Goal: Task Accomplishment & Management: Use online tool/utility

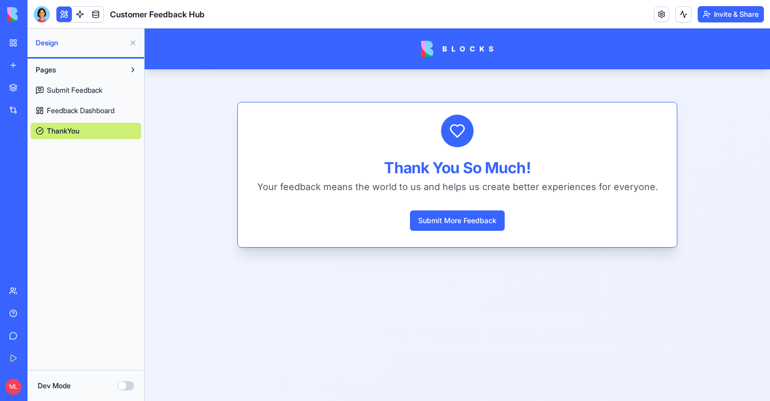
click at [17, 42] on link "My Workspace" at bounding box center [23, 43] width 41 height 20
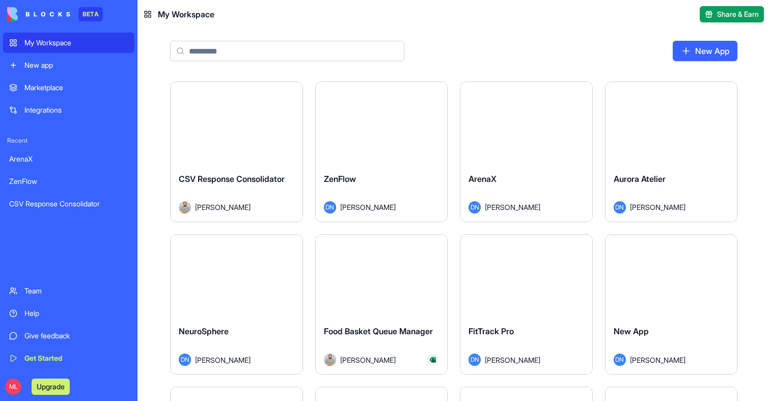
click at [220, 51] on input at bounding box center [287, 51] width 234 height 20
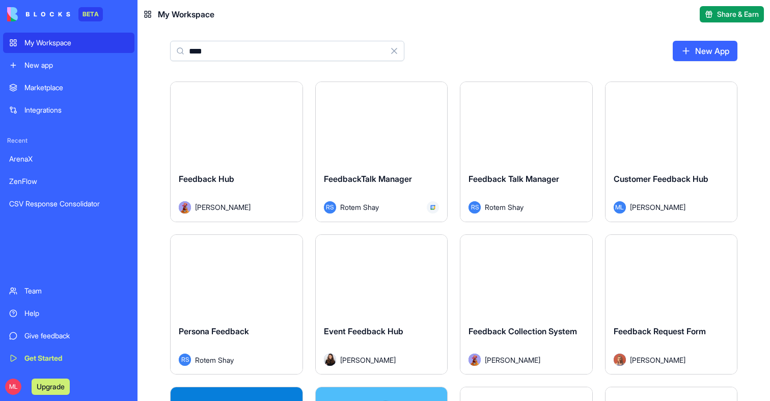
type input "****"
click at [674, 160] on div "Launch" at bounding box center [672, 123] width 132 height 83
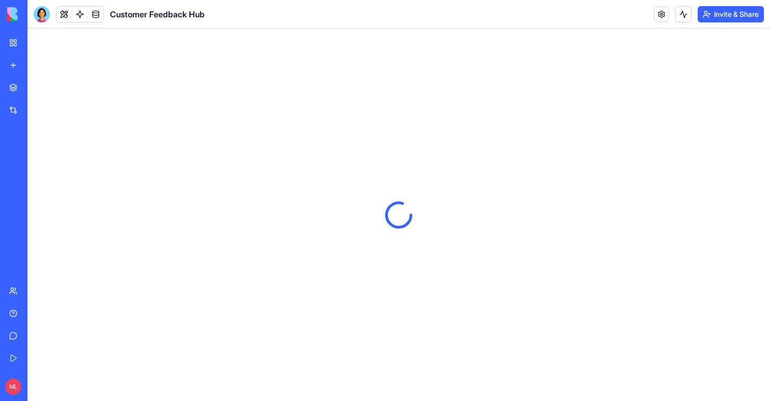
click at [647, 16] on header "Customer Feedback Hub Invite & Share" at bounding box center [399, 14] width 743 height 29
click at [654, 16] on link at bounding box center [661, 14] width 15 height 15
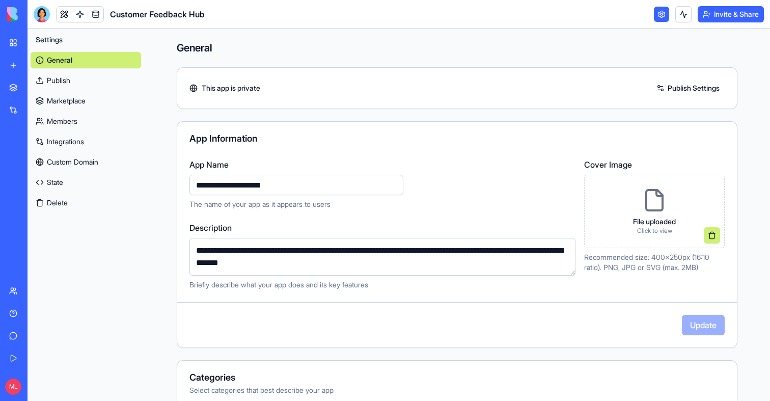
click at [738, 14] on button "Invite & Share" at bounding box center [731, 14] width 66 height 16
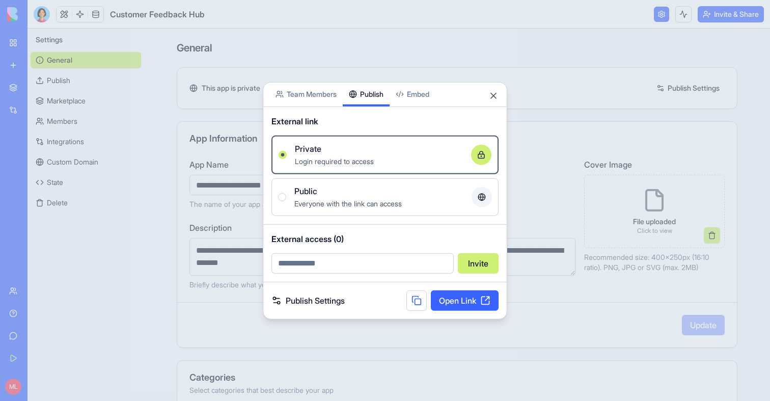
click at [372, 82] on button "Publish" at bounding box center [366, 94] width 47 height 24
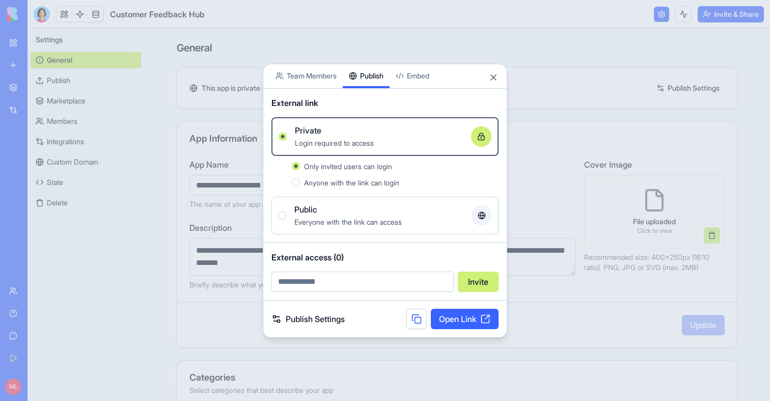
click at [339, 219] on span "Everyone with the link can access" at bounding box center [348, 222] width 108 height 9
click at [286, 219] on button "Public Everyone with the link can access" at bounding box center [282, 215] width 8 height 8
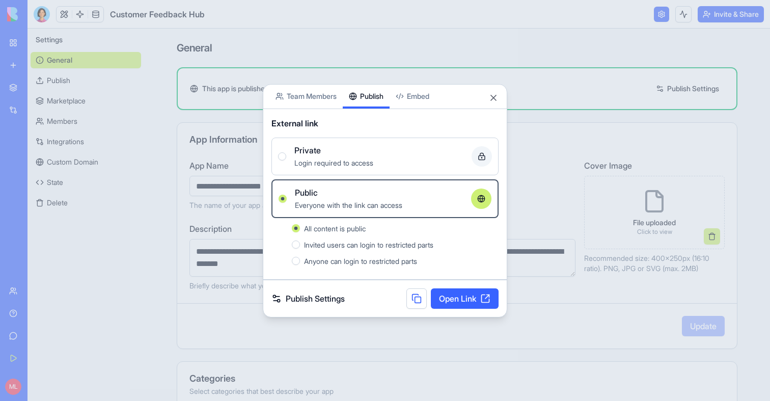
click at [457, 298] on link "Open Link" at bounding box center [465, 298] width 68 height 20
click at [491, 99] on button "Close" at bounding box center [494, 98] width 10 height 10
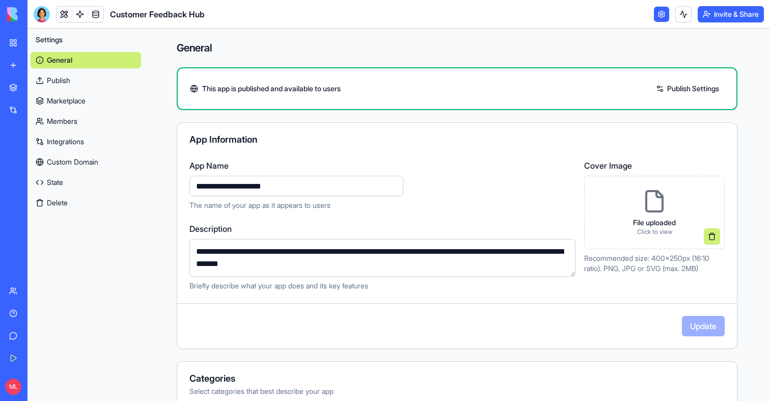
click at [108, 325] on div "Settings General Publish Marketplace Members Integrations Custom Domain State D…" at bounding box center [86, 215] width 117 height 372
click at [21, 43] on link "My Workspace" at bounding box center [23, 43] width 41 height 20
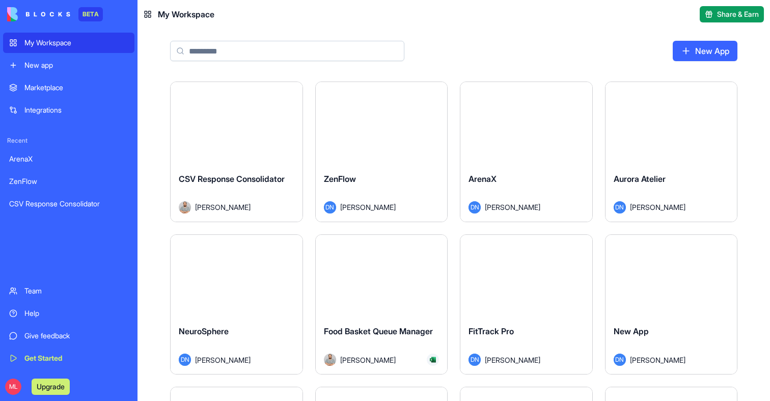
click at [235, 55] on input at bounding box center [287, 51] width 234 height 20
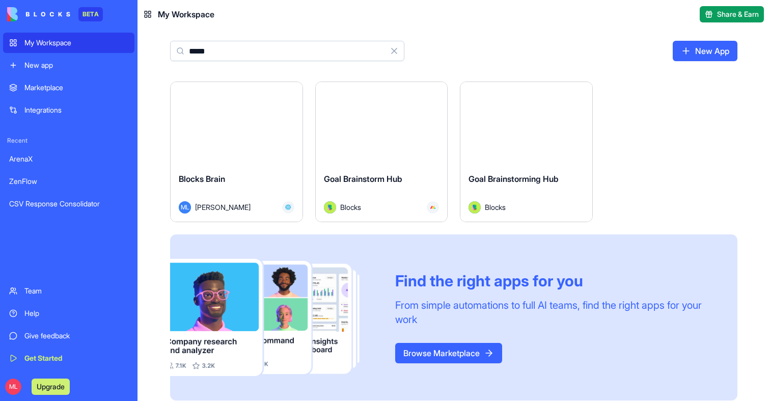
type input "*****"
click at [222, 125] on button "Launch" at bounding box center [236, 123] width 76 height 20
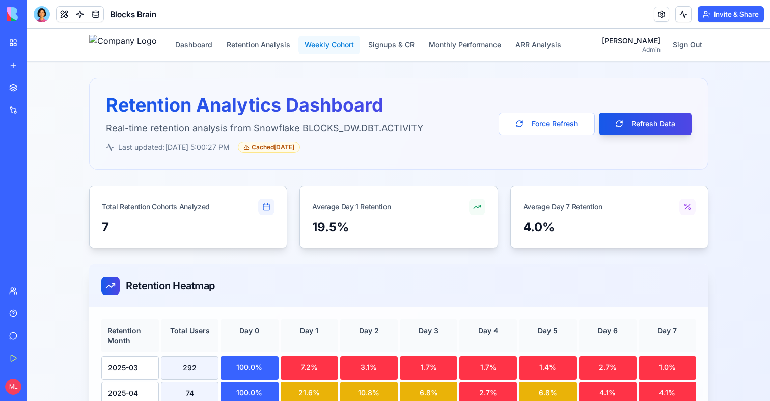
click at [358, 42] on button "Weekly Cohort" at bounding box center [330, 45] width 62 height 18
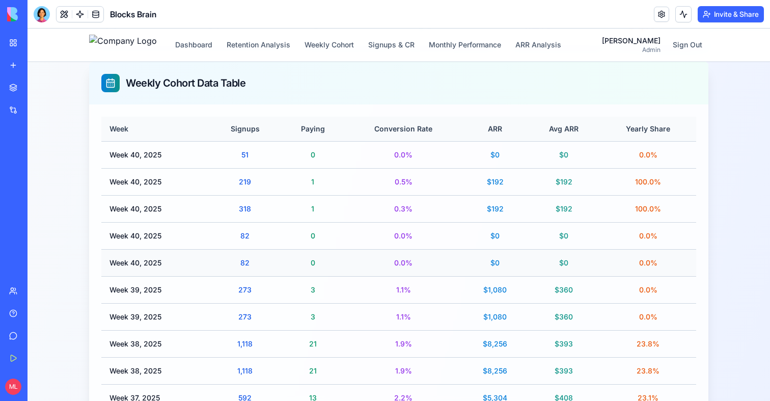
scroll to position [203, 0]
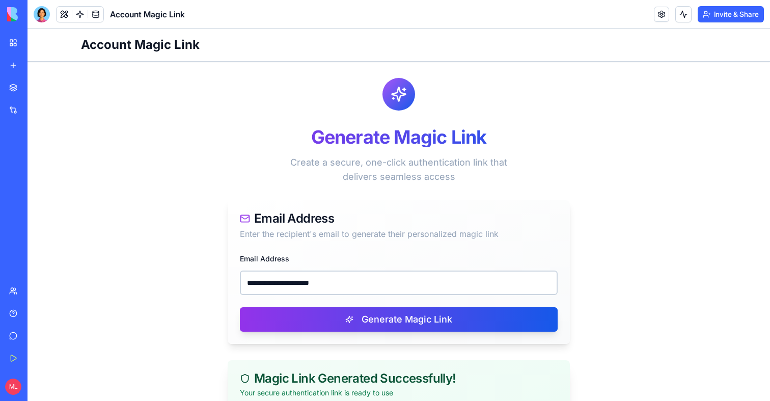
scroll to position [157, 0]
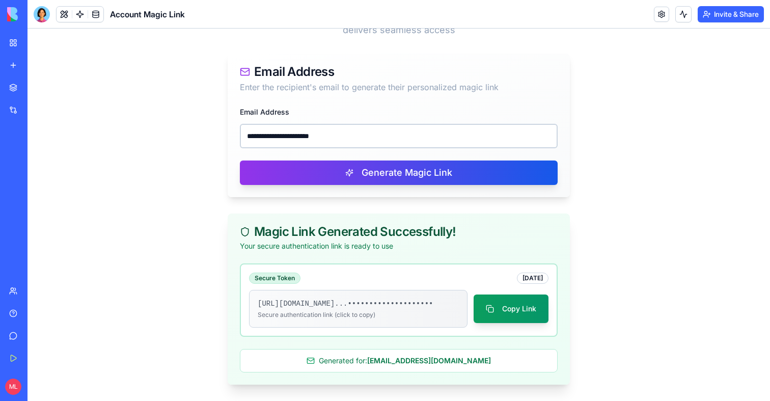
click at [282, 124] on input "**********" at bounding box center [399, 136] width 318 height 24
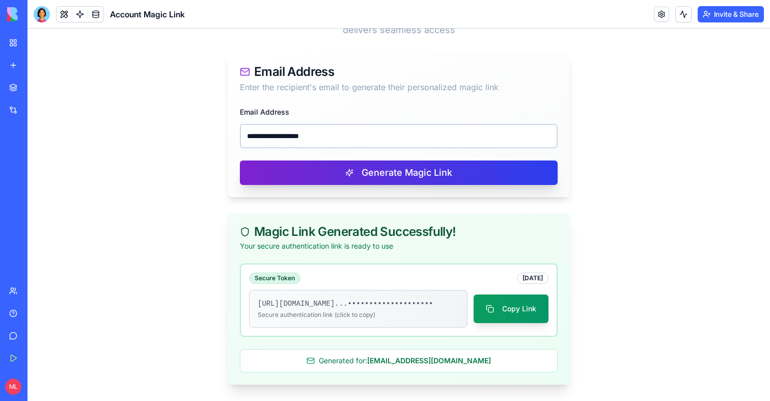
type input "**********"
click at [307, 166] on button "Generate Magic Link" at bounding box center [399, 172] width 318 height 24
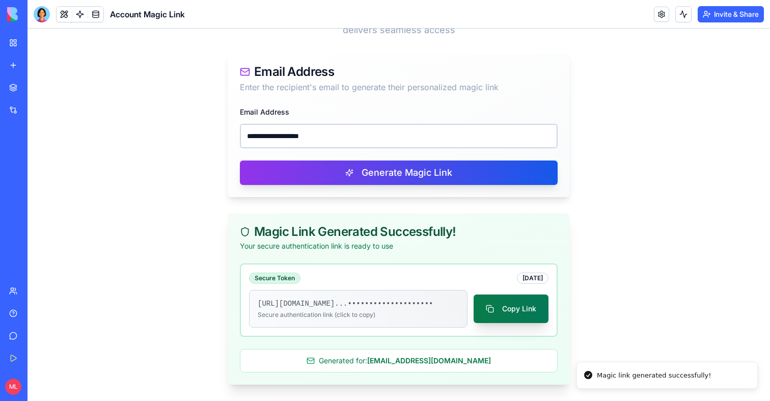
click at [501, 308] on button "Copy Link" at bounding box center [511, 308] width 75 height 29
